Goal: Find specific page/section: Find specific page/section

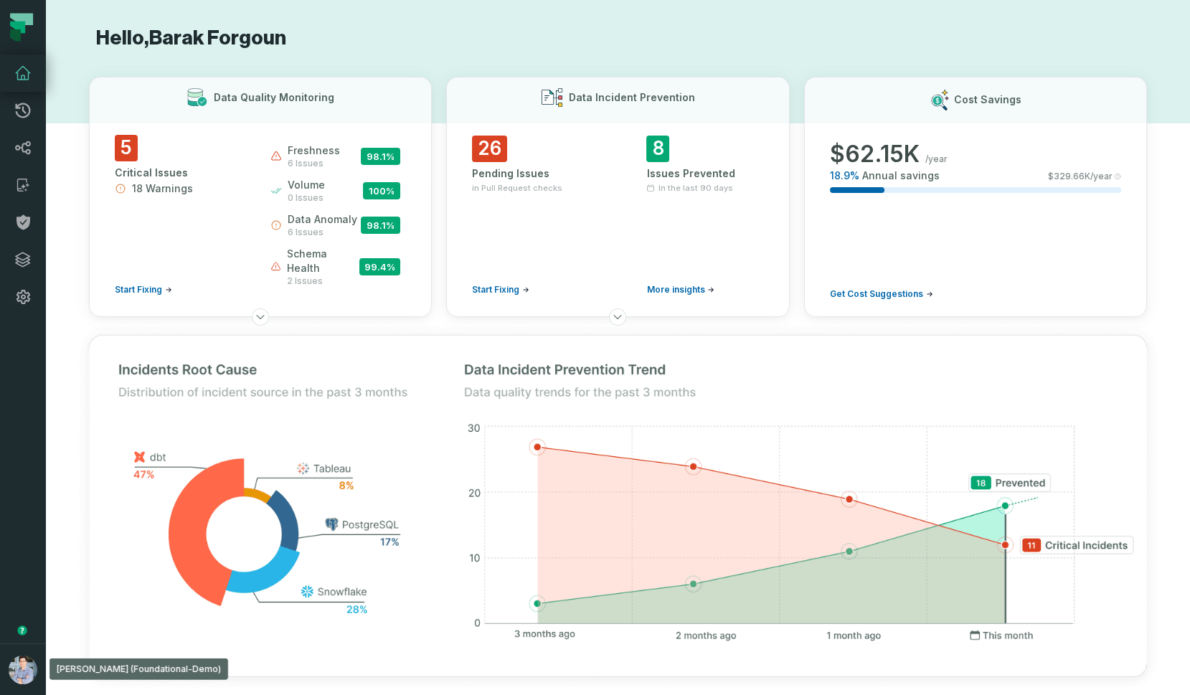
drag, startPoint x: 32, startPoint y: 665, endPoint x: 34, endPoint y: 641, distance: 24.6
click at [32, 665] on img "button" at bounding box center [23, 670] width 29 height 29
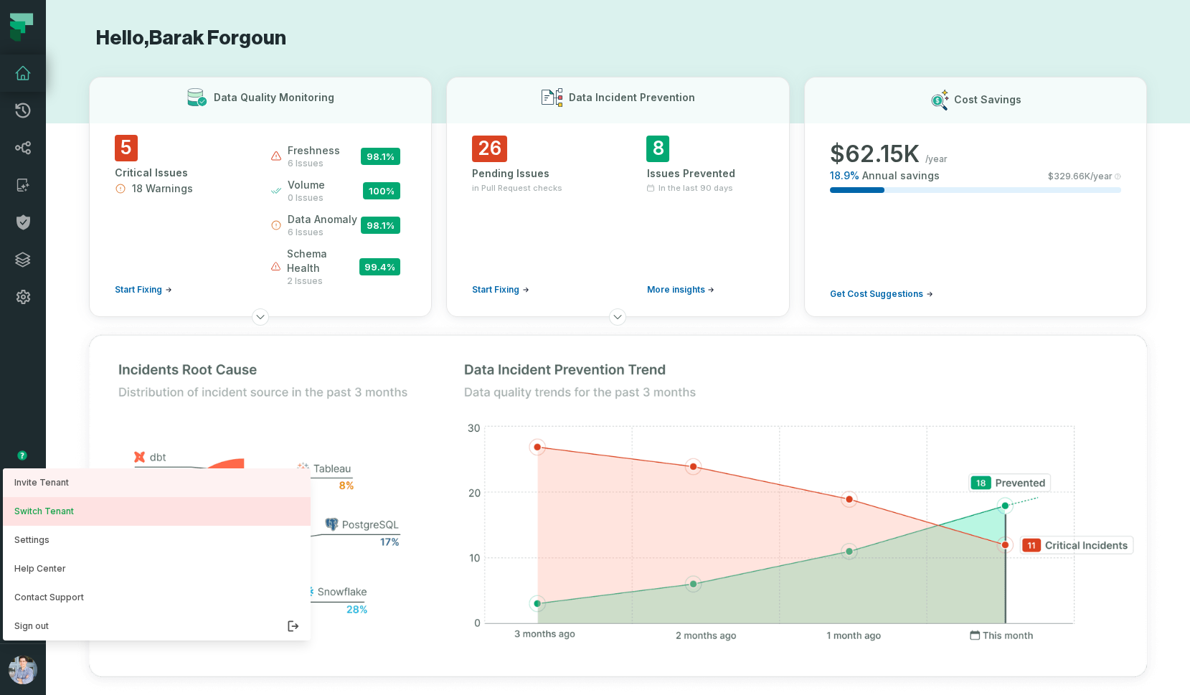
click at [74, 511] on button "Switch Tenant" at bounding box center [157, 511] width 308 height 29
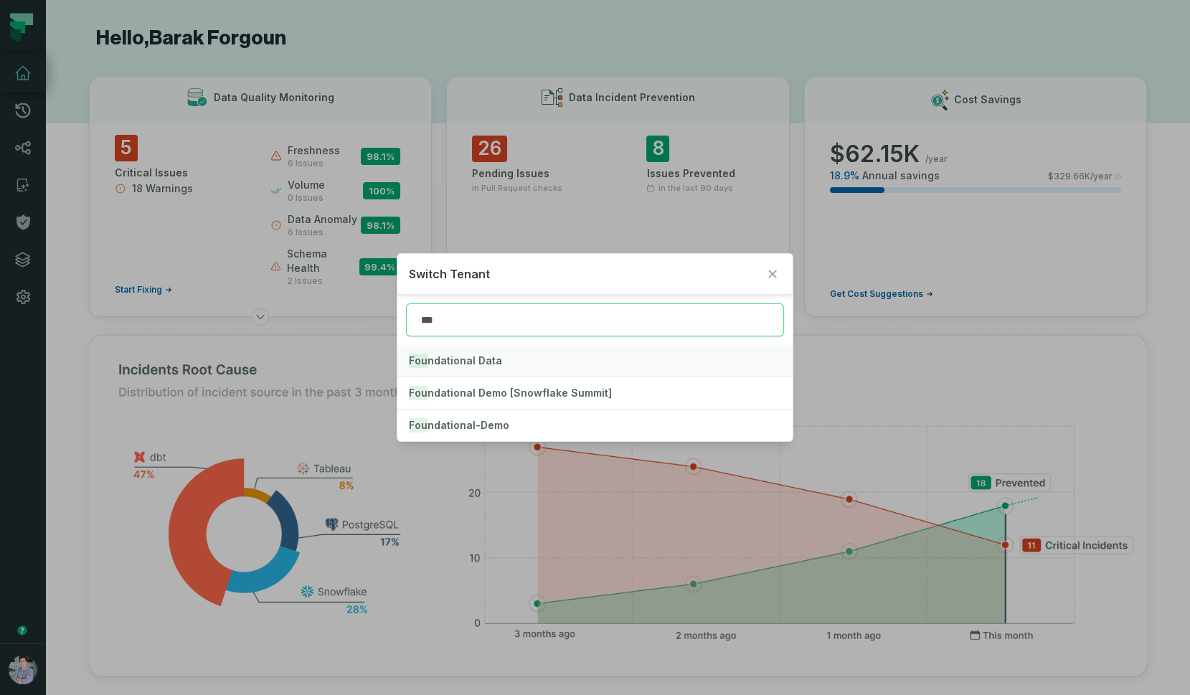
type input "***"
click at [484, 372] on button "Fou ndational Data" at bounding box center [595, 361] width 395 height 32
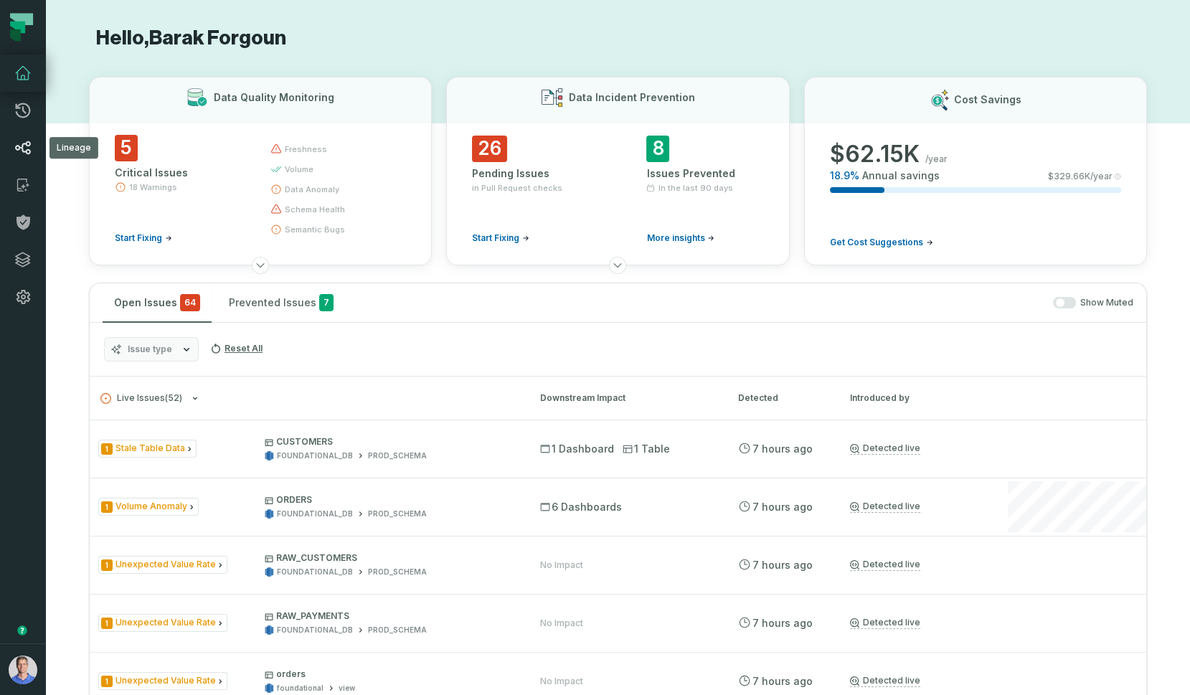
click at [11, 154] on link "Lineage" at bounding box center [23, 147] width 46 height 37
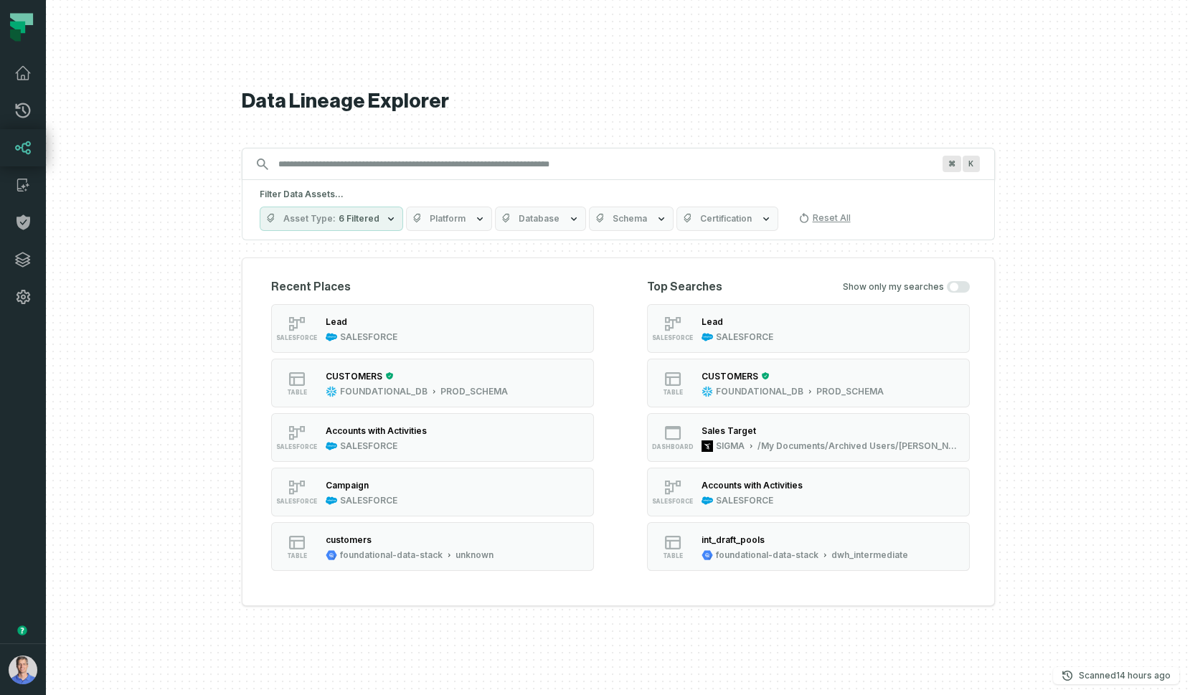
click at [466, 163] on input "Discovery Provider cmdk menu" at bounding box center [606, 164] width 672 height 23
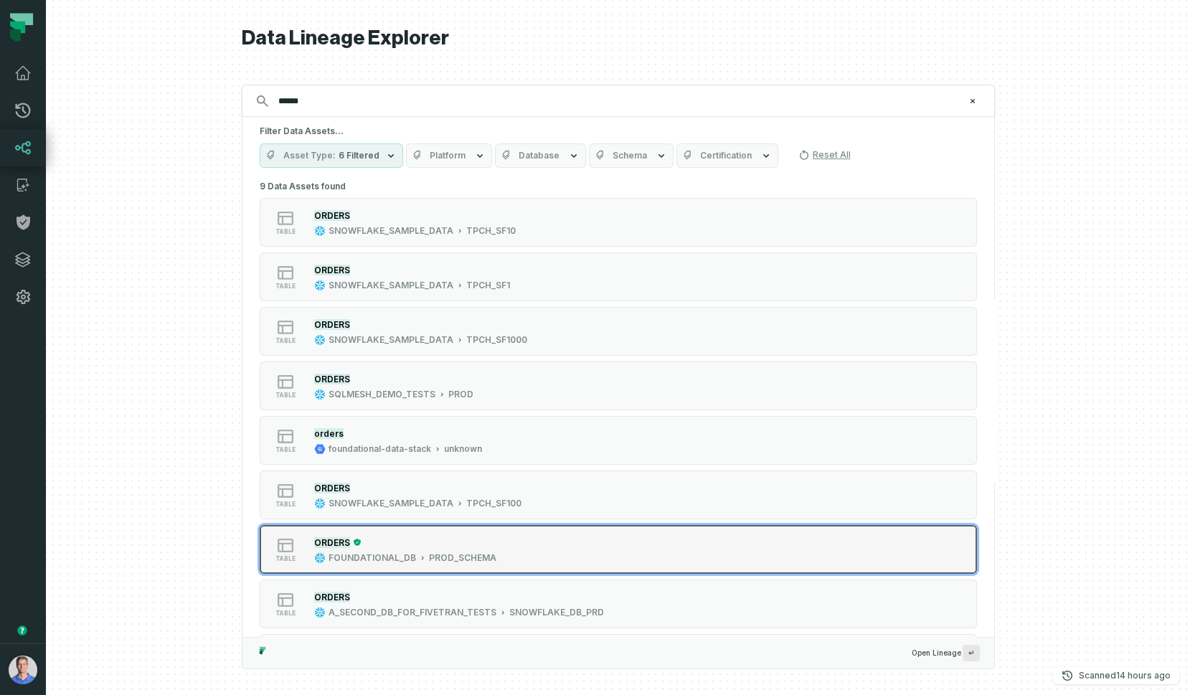
type input "******"
click at [461, 563] on div "PROD_SCHEMA" at bounding box center [462, 558] width 67 height 11
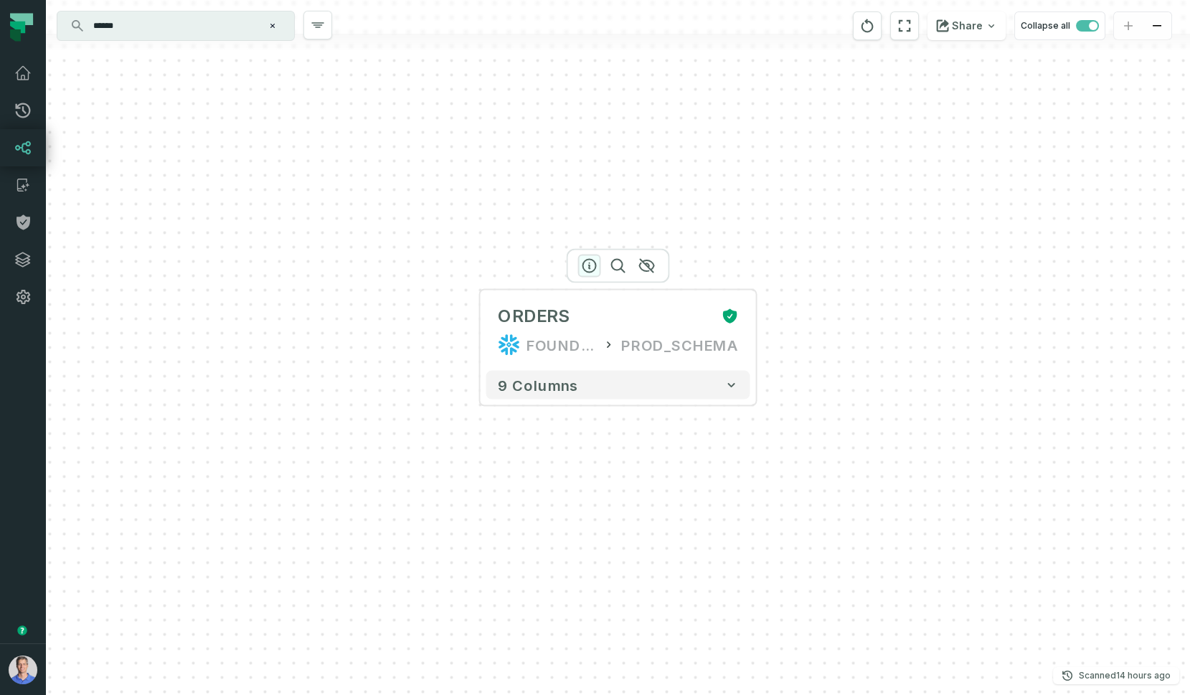
click at [590, 267] on icon "button" at bounding box center [589, 266] width 13 height 13
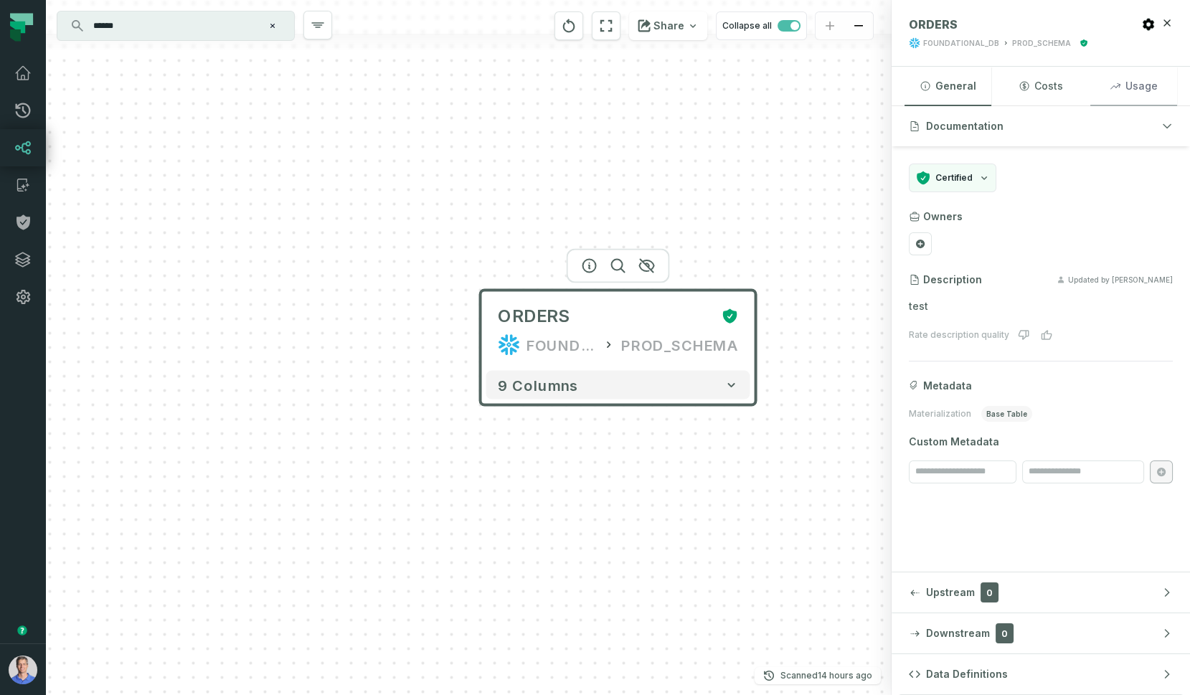
click at [1040, 83] on button "Usage" at bounding box center [1134, 86] width 87 height 39
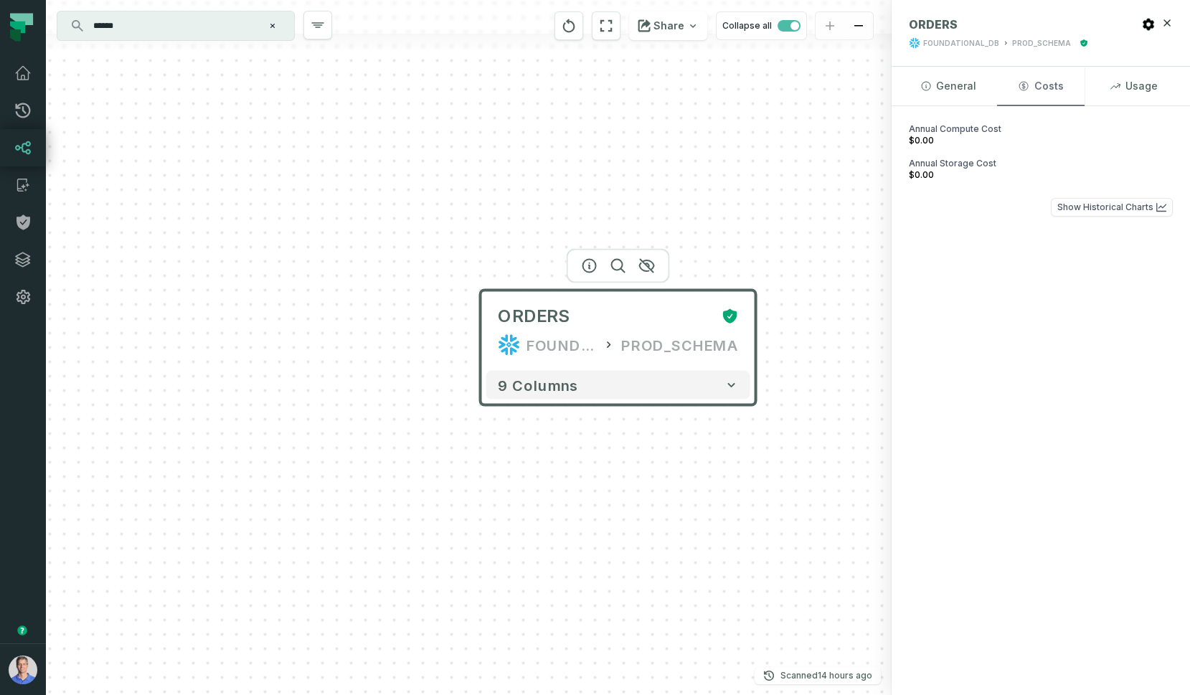
click at [1040, 84] on button "Costs" at bounding box center [1040, 86] width 87 height 39
click at [1040, 86] on button "Usage" at bounding box center [1134, 86] width 87 height 39
click at [1040, 90] on button "Costs" at bounding box center [1040, 86] width 87 height 39
click at [1040, 88] on icon "button" at bounding box center [1115, 85] width 11 height 11
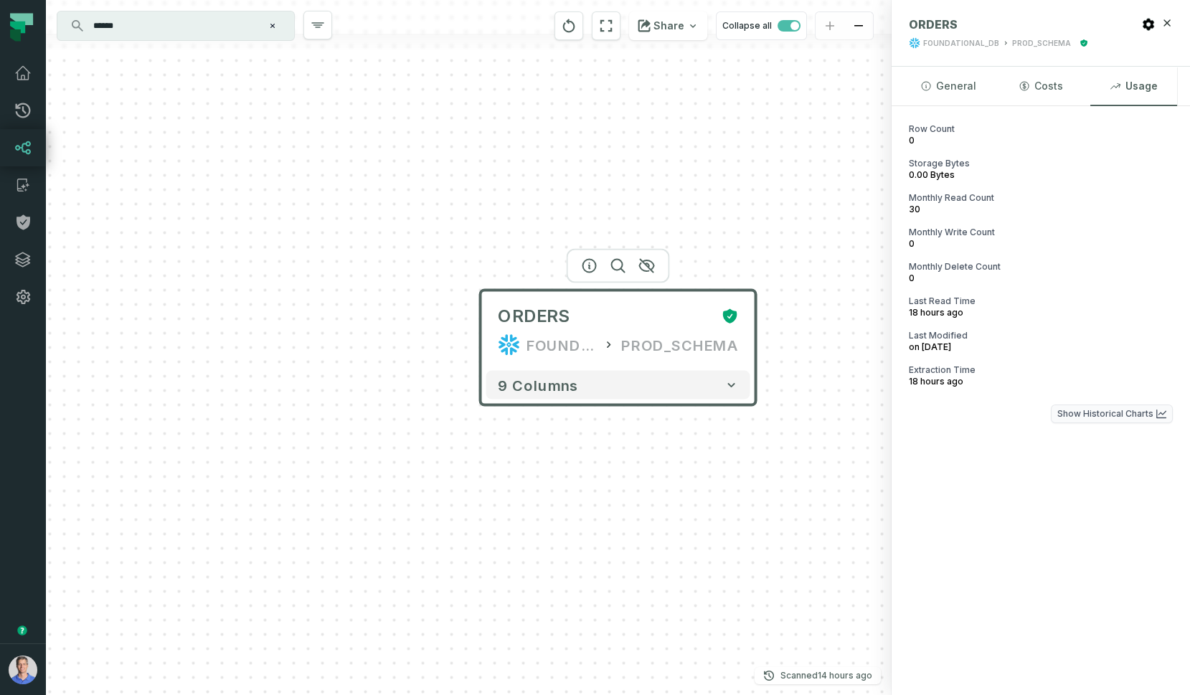
click at [1040, 418] on button "Show Historical Charts" at bounding box center [1112, 414] width 122 height 19
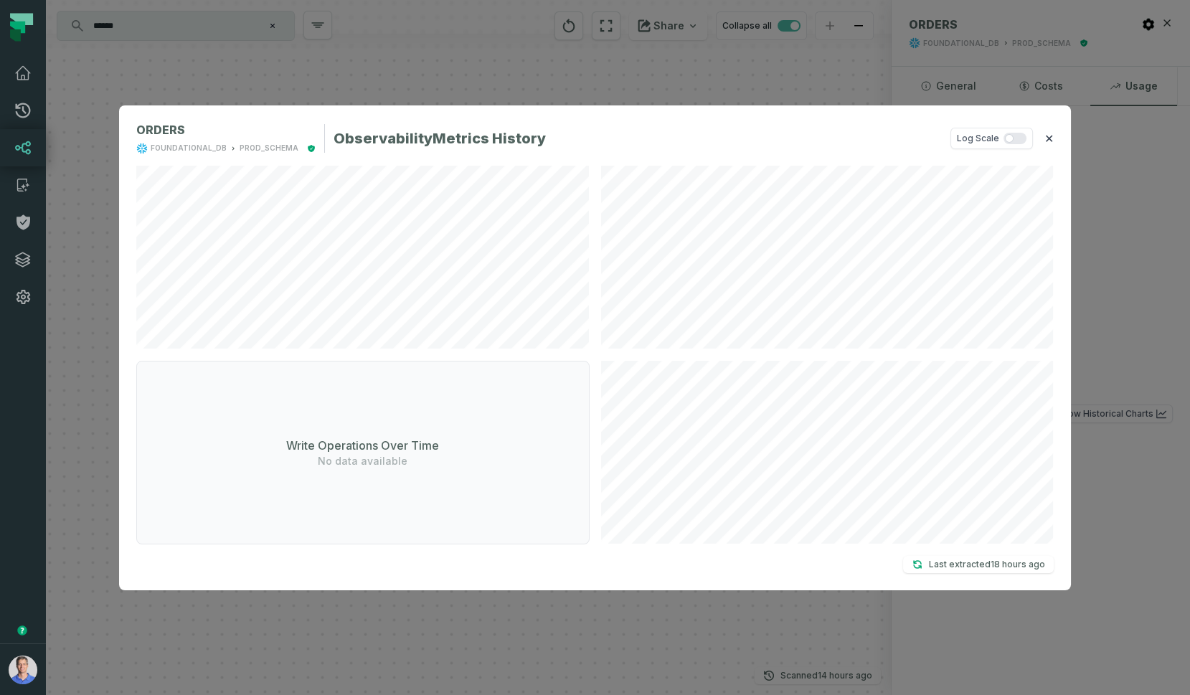
click at [1040, 140] on button "✕" at bounding box center [1049, 138] width 9 height 17
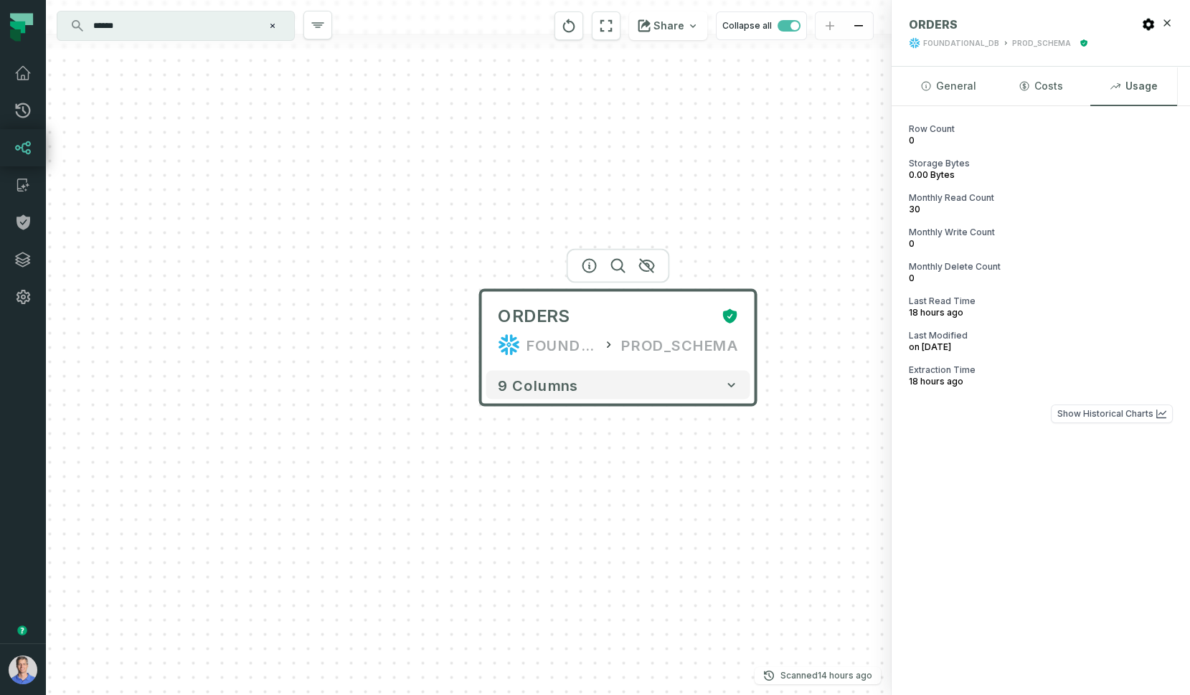
click at [498, 338] on icon at bounding box center [509, 345] width 23 height 23
